Goal: Task Accomplishment & Management: Manage account settings

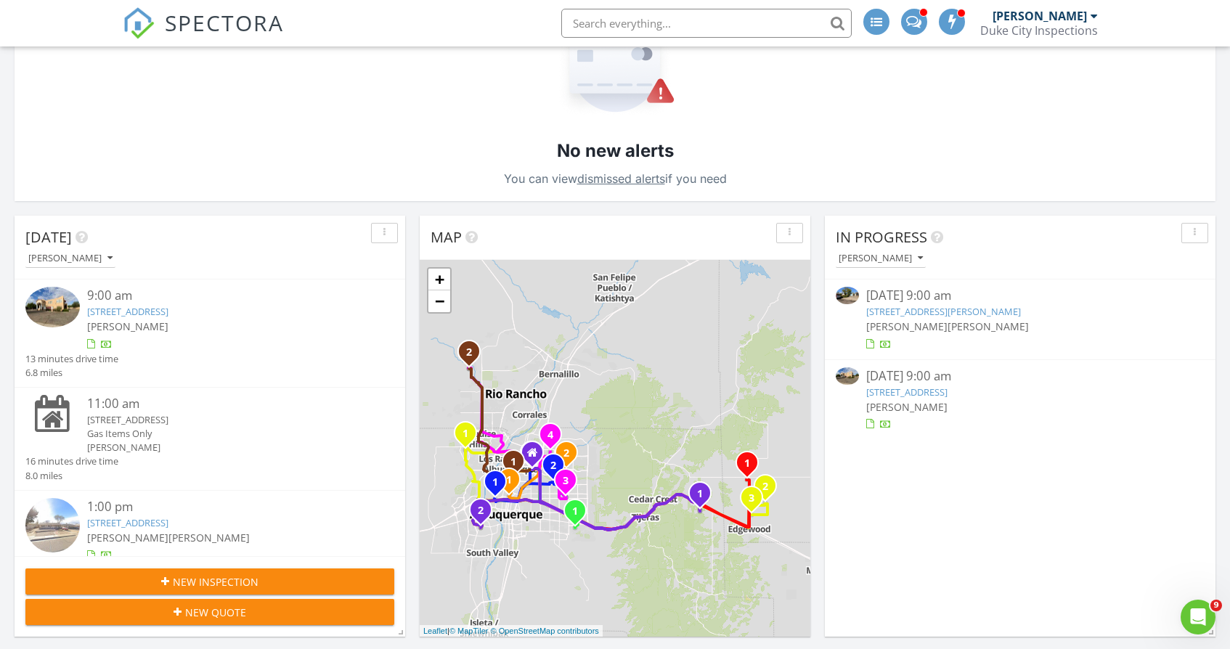
click at [192, 420] on div "7461 Prairie Rd NE, Albuquerque, NM 87109" at bounding box center [225, 420] width 277 height 14
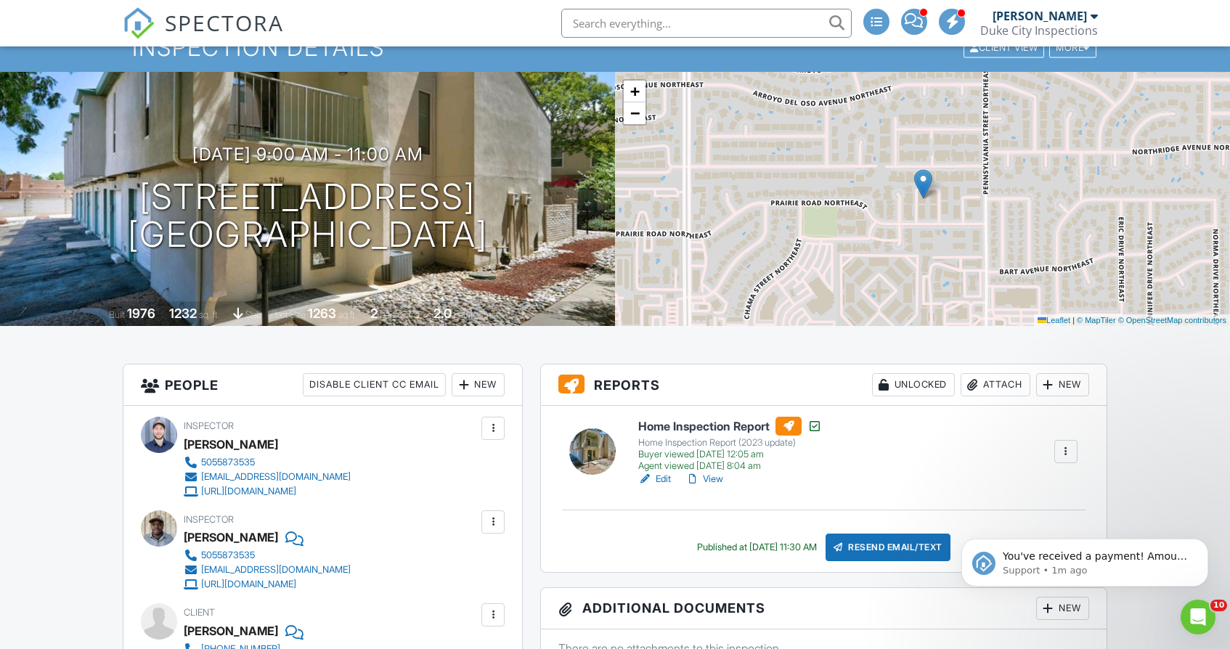
scroll to position [61, 0]
click at [720, 429] on h6 "Home Inspection Report" at bounding box center [730, 427] width 184 height 19
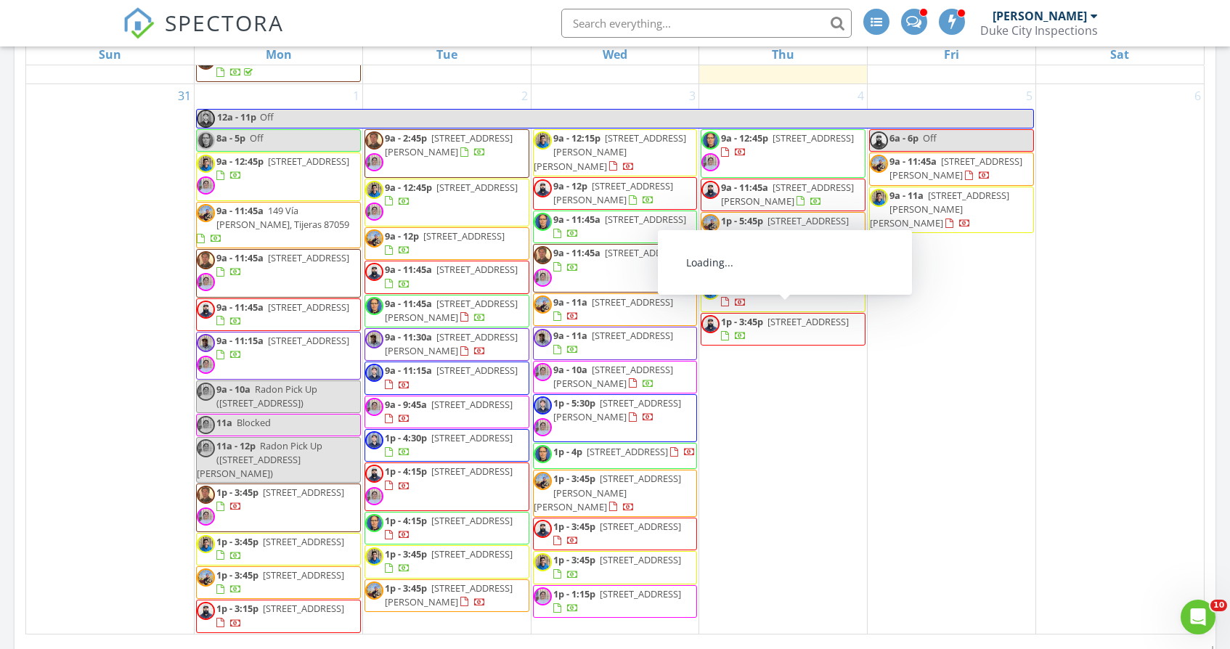
scroll to position [932, 0]
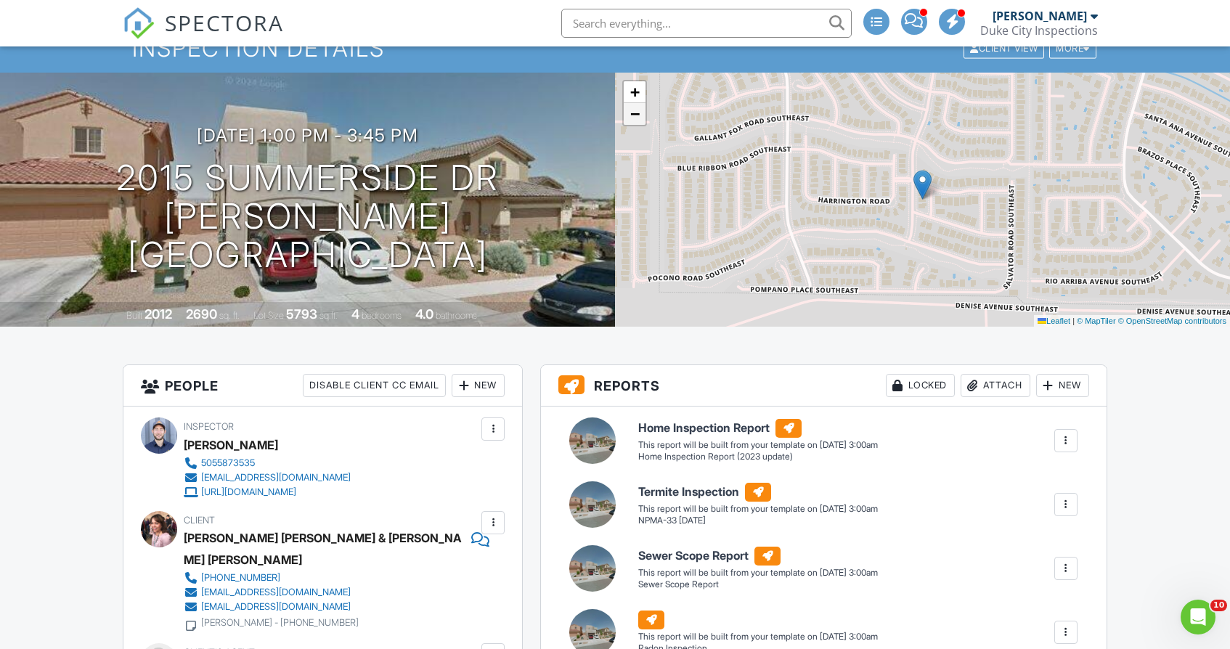
click at [641, 115] on link "−" at bounding box center [635, 114] width 22 height 22
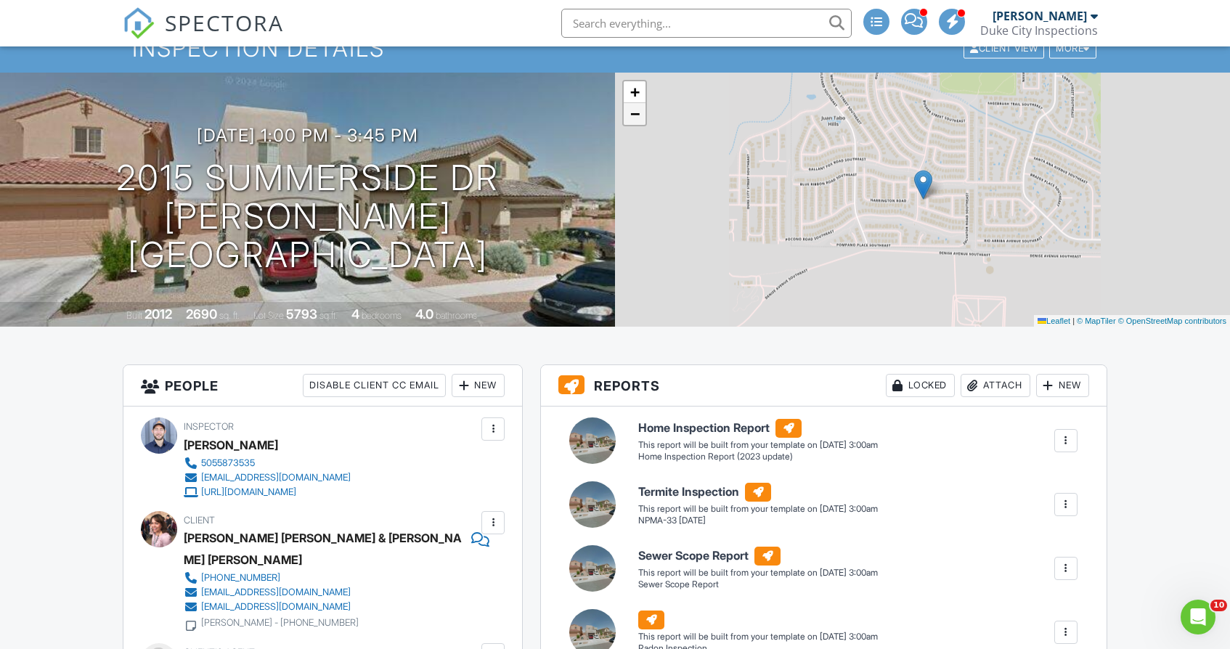
click at [641, 115] on link "−" at bounding box center [635, 114] width 22 height 22
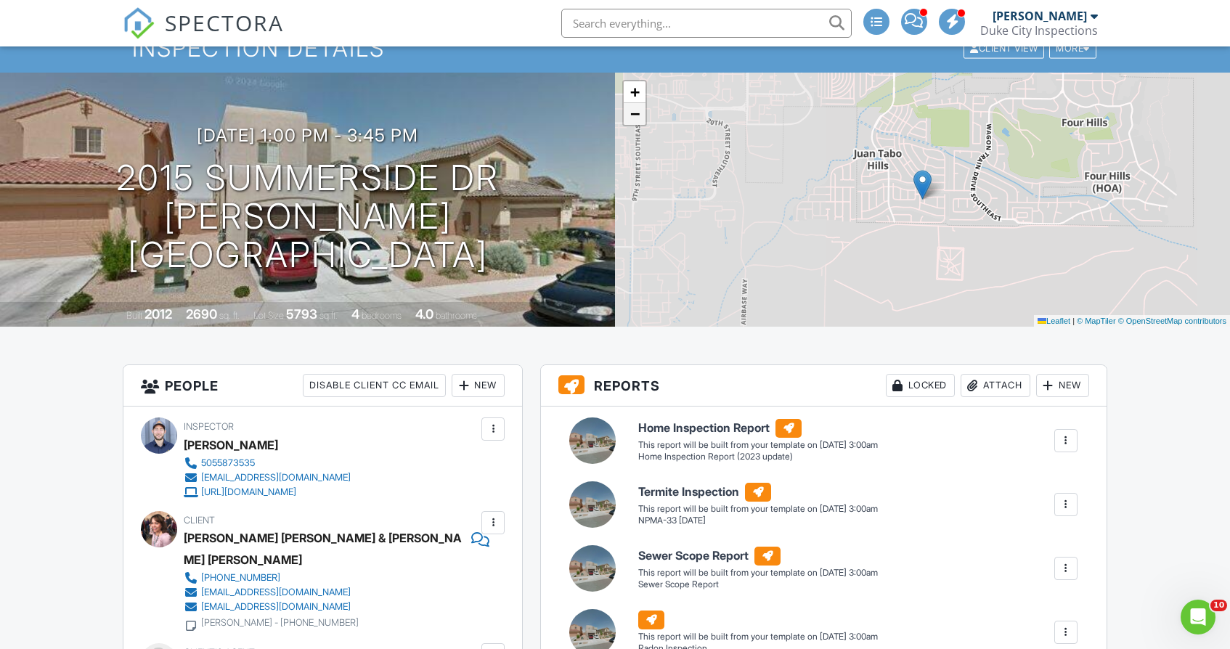
click at [641, 115] on link "−" at bounding box center [635, 114] width 22 height 22
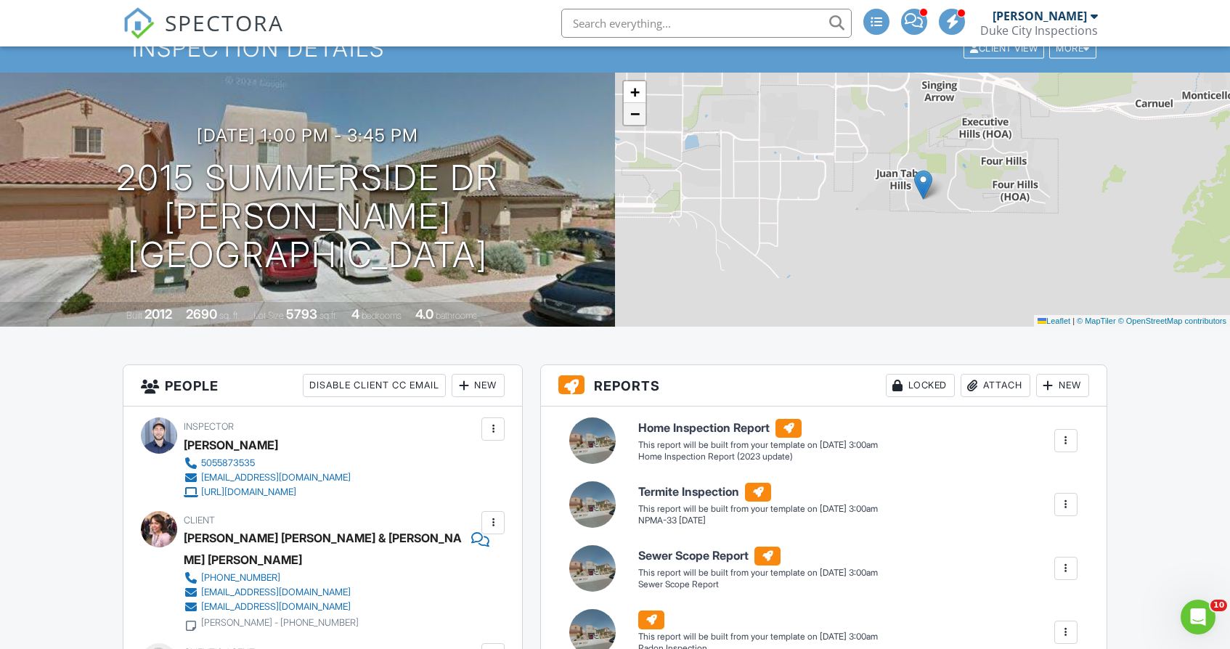
click at [641, 115] on link "−" at bounding box center [635, 114] width 22 height 22
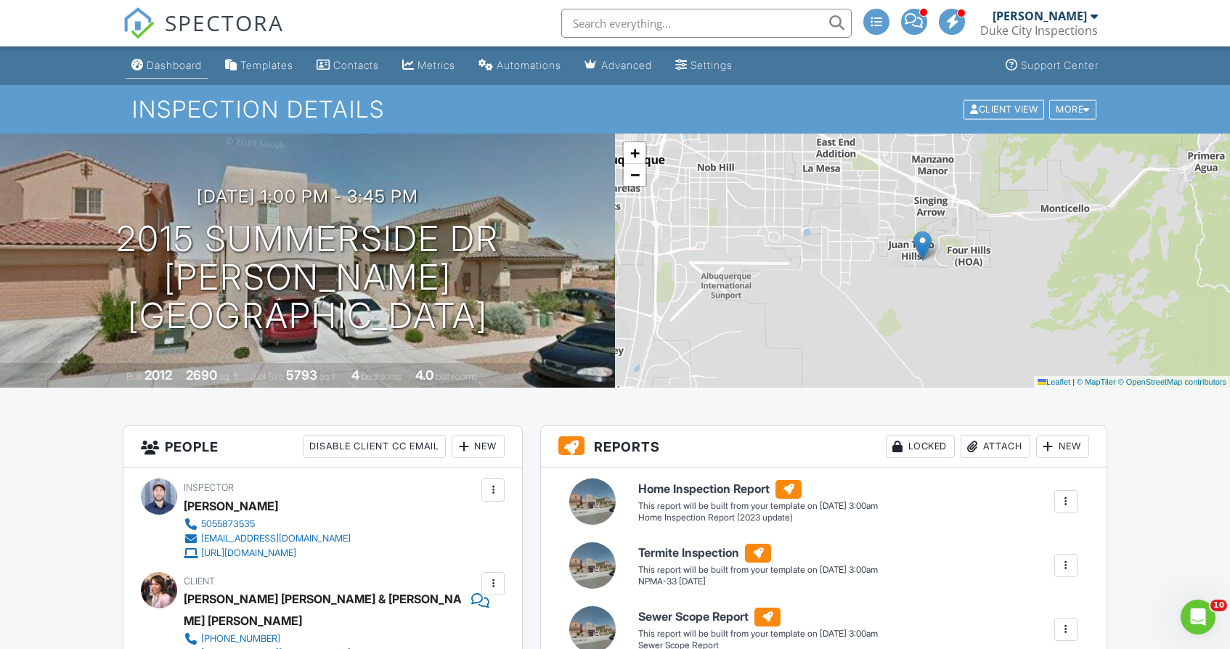
click at [182, 59] on div "Dashboard" at bounding box center [174, 65] width 55 height 12
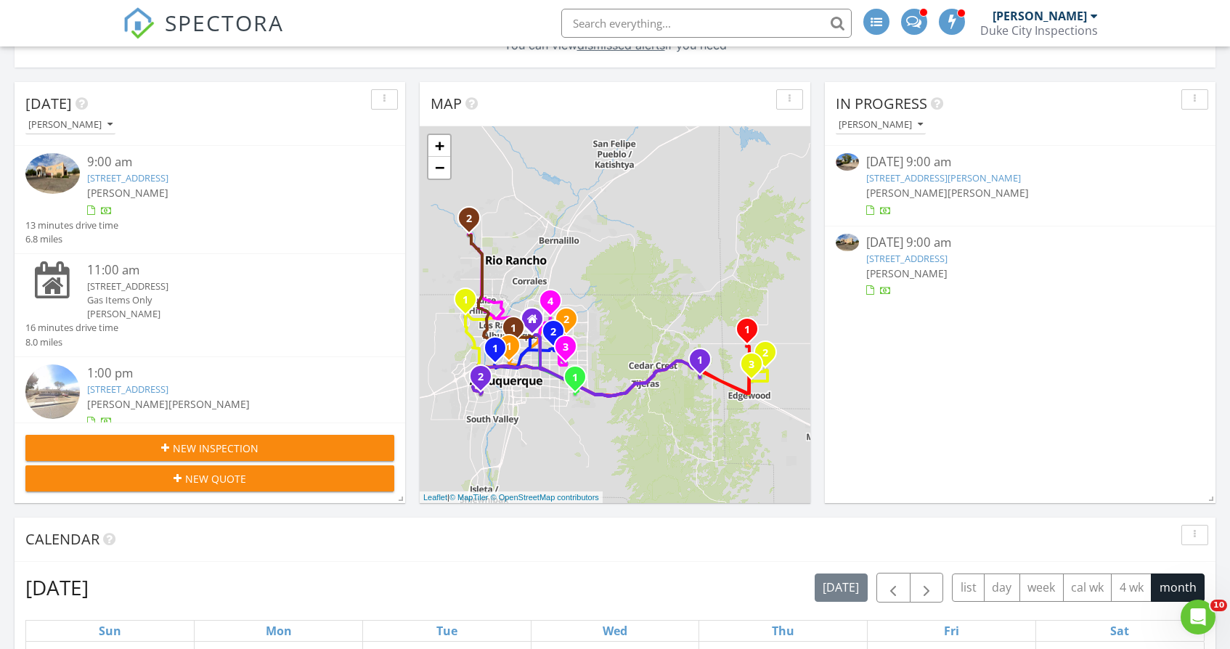
scroll to position [307, 0]
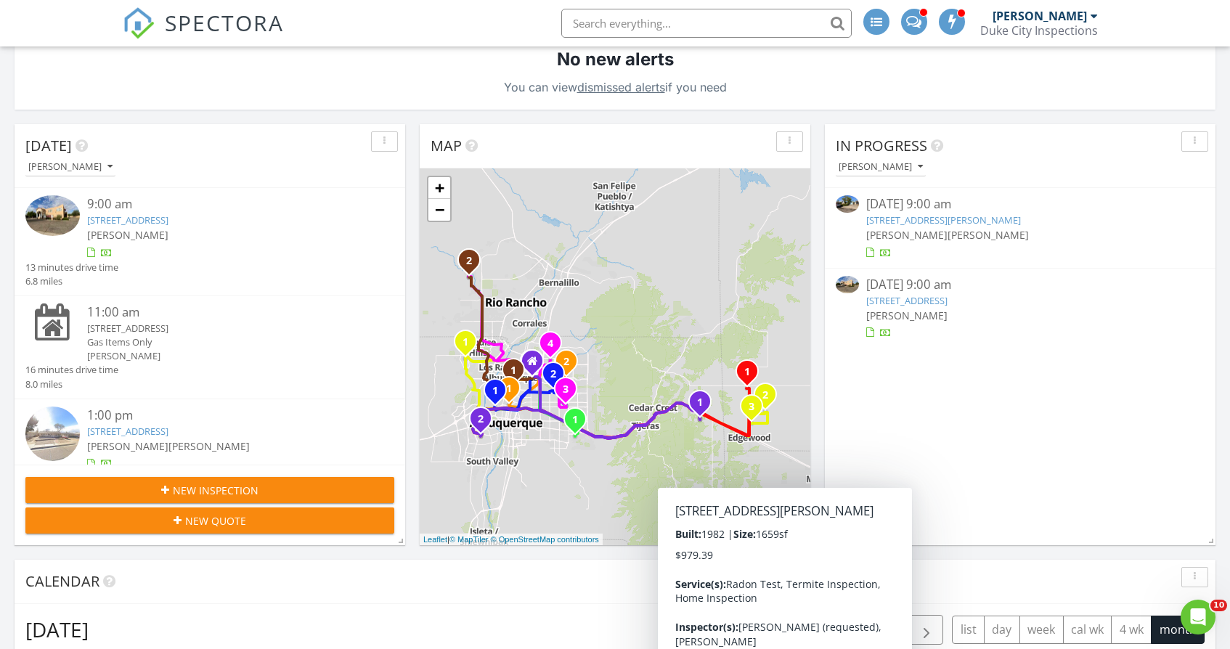
click at [167, 221] on link "[STREET_ADDRESS]" at bounding box center [127, 220] width 81 height 13
